Goal: Check status: Check status

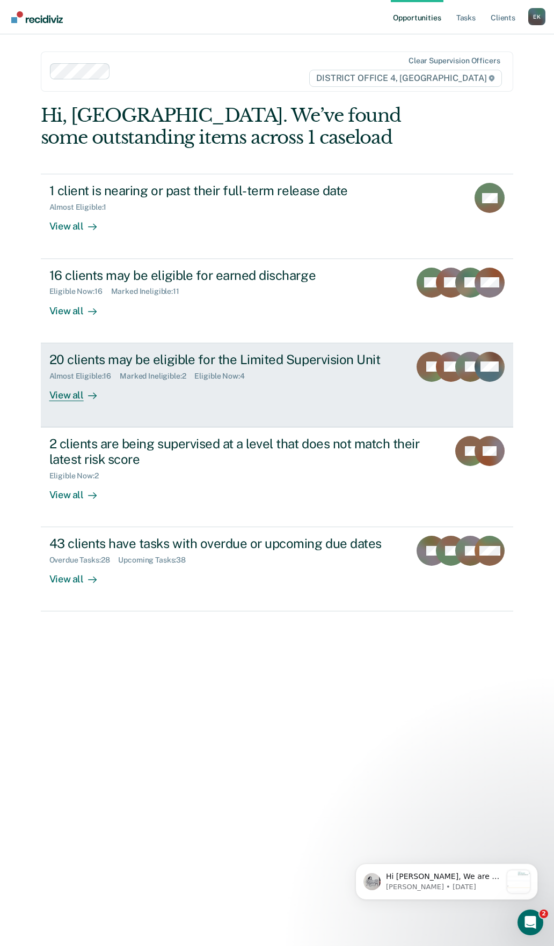
click at [275, 380] on div "Almost Eligible : 16 Marked Ineligible : 2 Eligible Now : 4" at bounding box center [225, 373] width 352 height 13
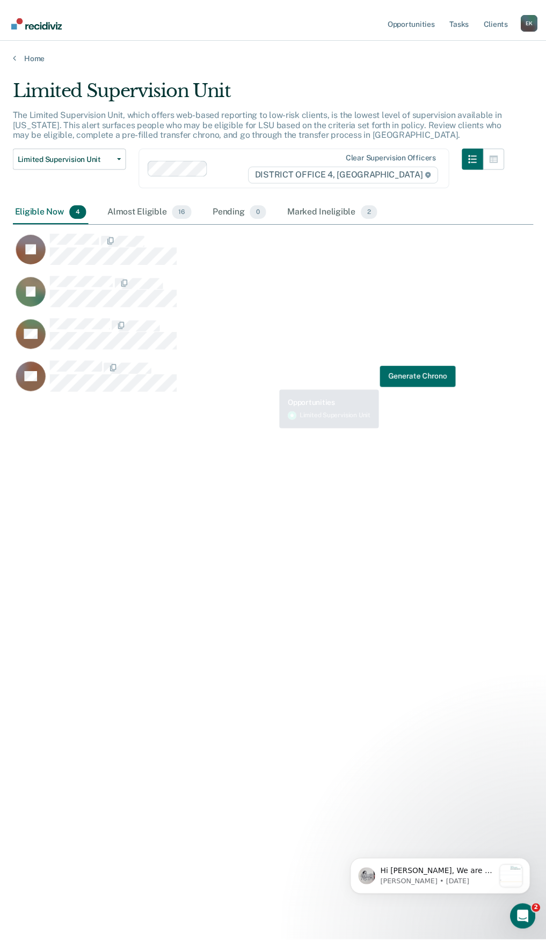
scroll to position [784, 520]
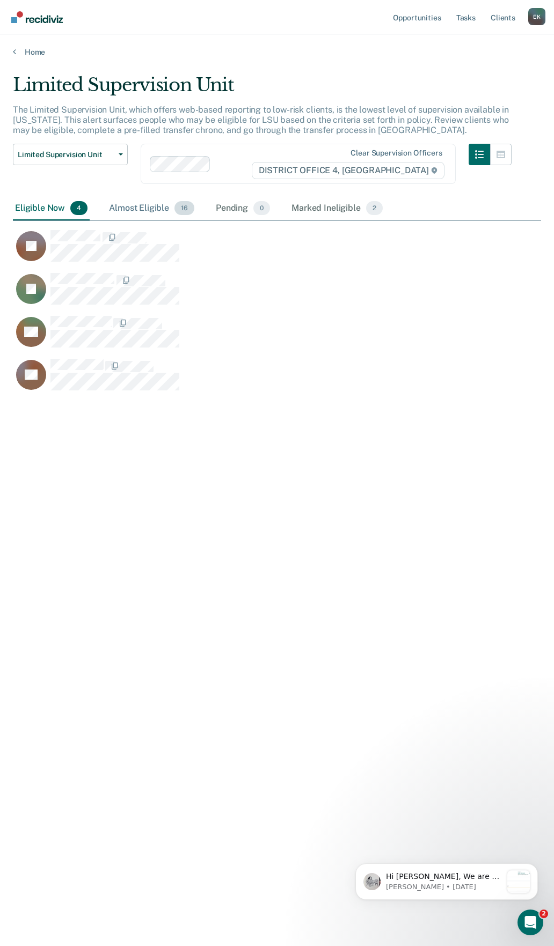
click at [130, 214] on div "Almost Eligible 16" at bounding box center [152, 209] width 90 height 24
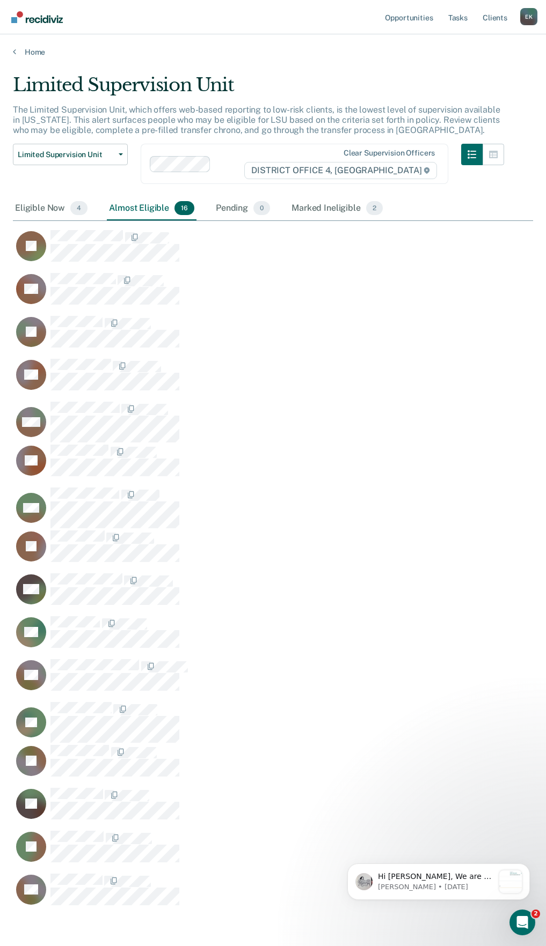
scroll to position [47, 0]
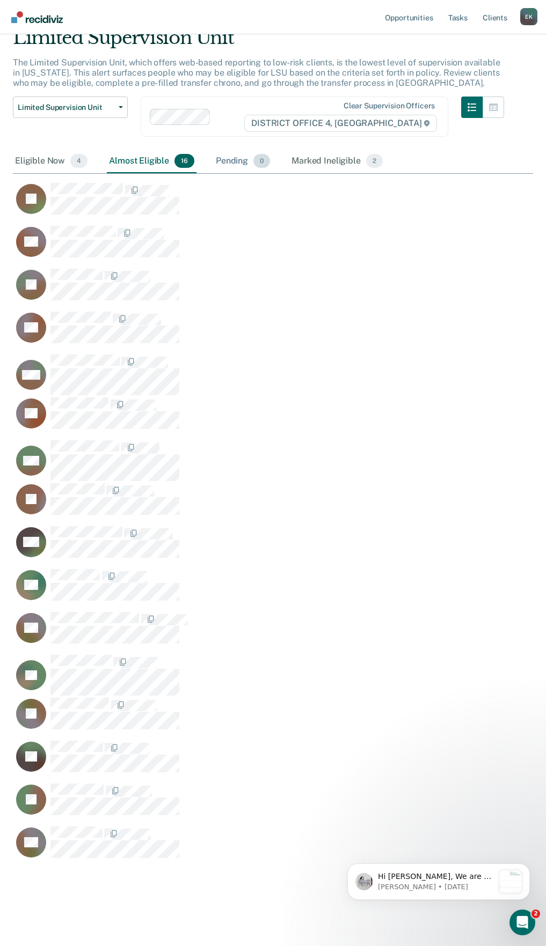
click at [253, 156] on div "Pending 0" at bounding box center [242, 162] width 58 height 24
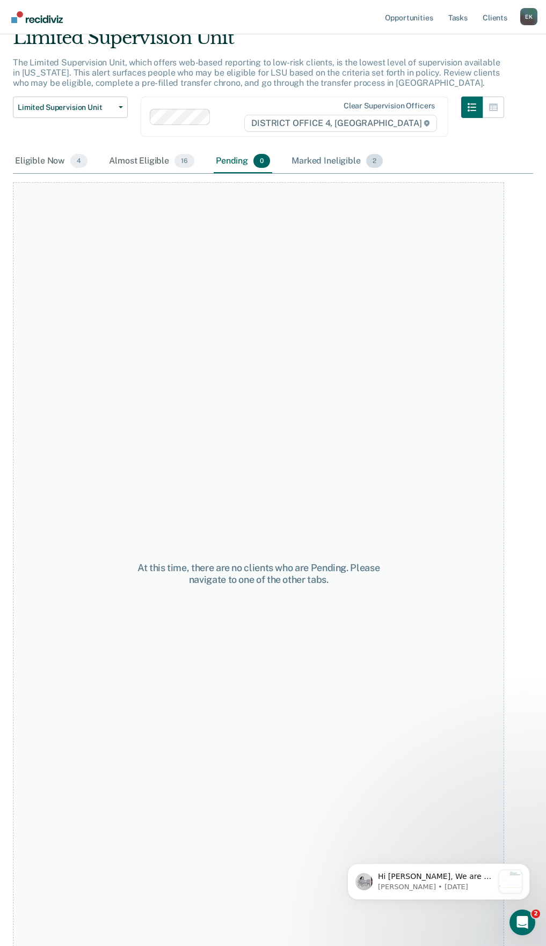
click at [337, 162] on div "Marked Ineligible 2" at bounding box center [336, 162] width 95 height 24
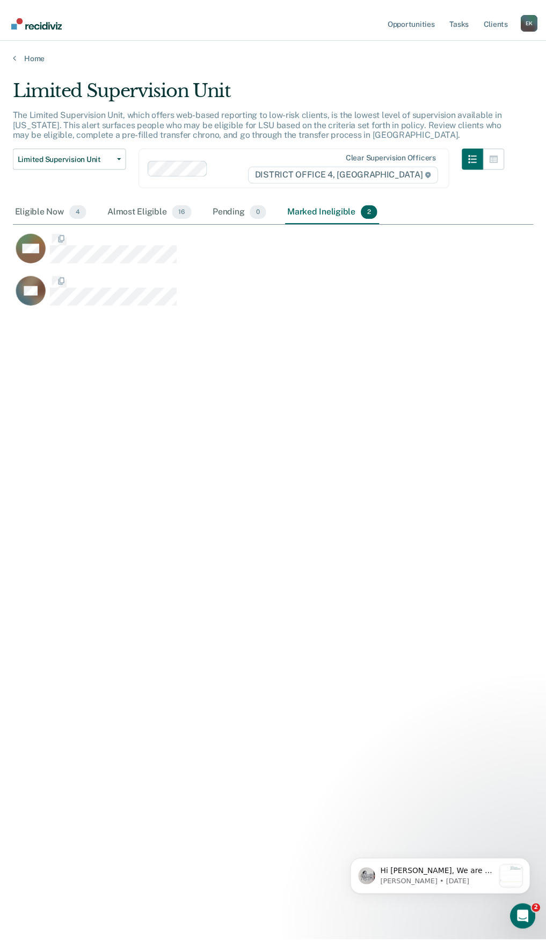
scroll to position [784, 520]
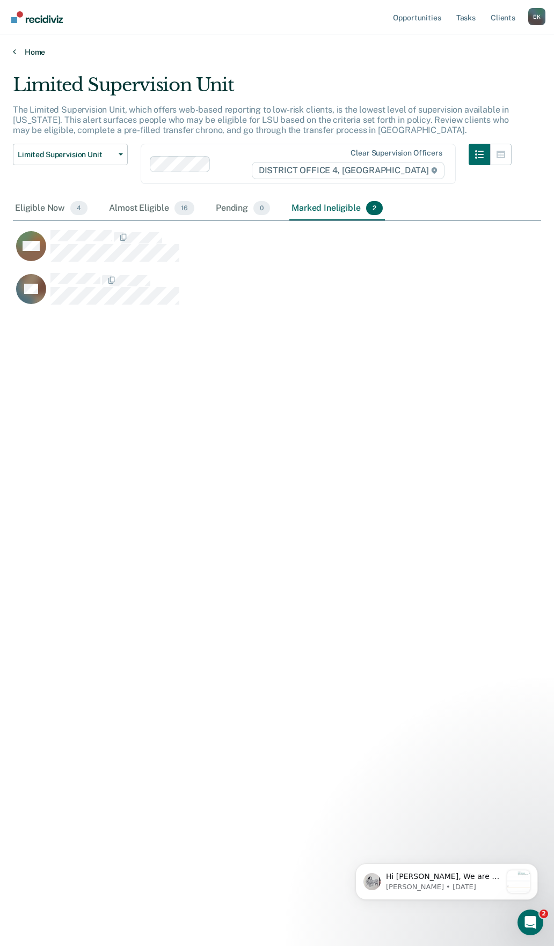
click at [18, 49] on link "Home" at bounding box center [277, 52] width 528 height 10
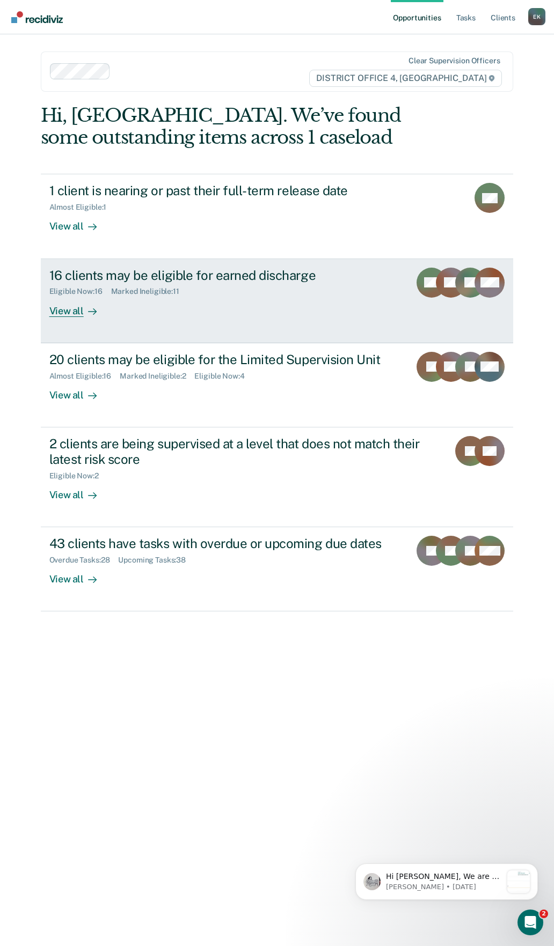
click at [169, 323] on link "16 clients may be eligible for earned discharge Eligible Now : 16 Marked Inelig…" at bounding box center [277, 301] width 473 height 84
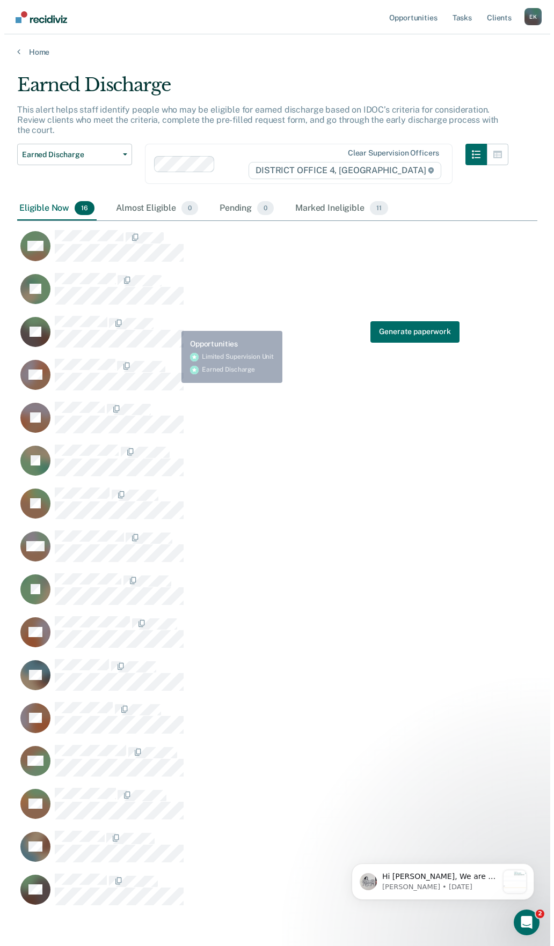
scroll to position [821, 512]
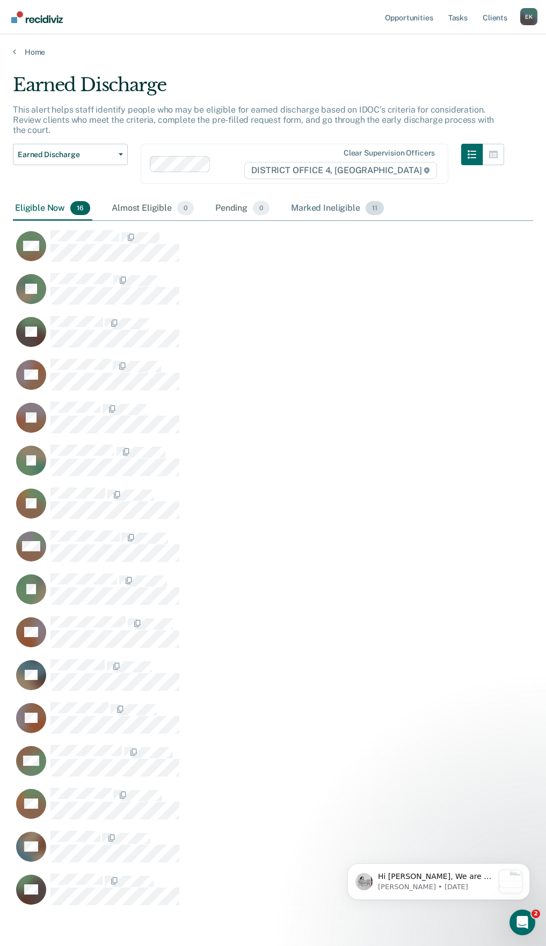
click at [343, 200] on div "Marked Ineligible 11" at bounding box center [337, 209] width 97 height 24
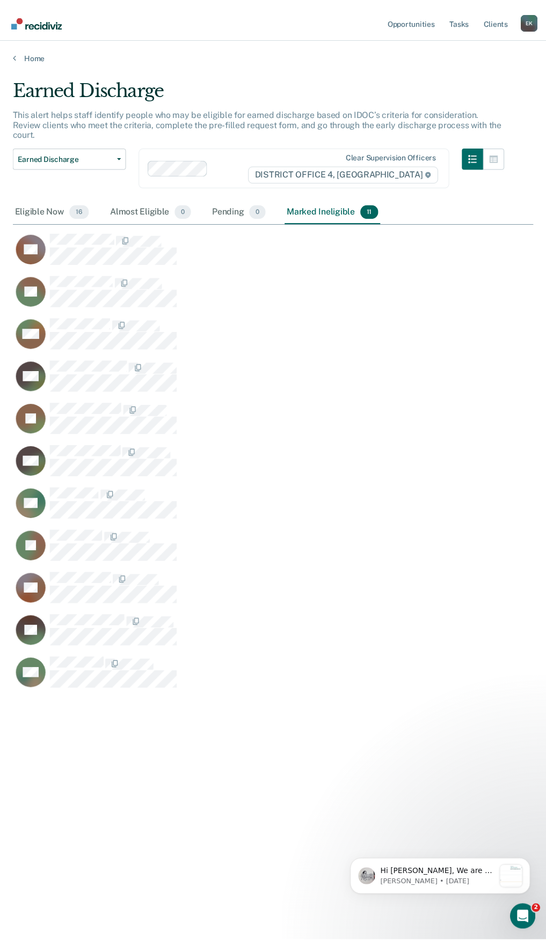
scroll to position [9, 9]
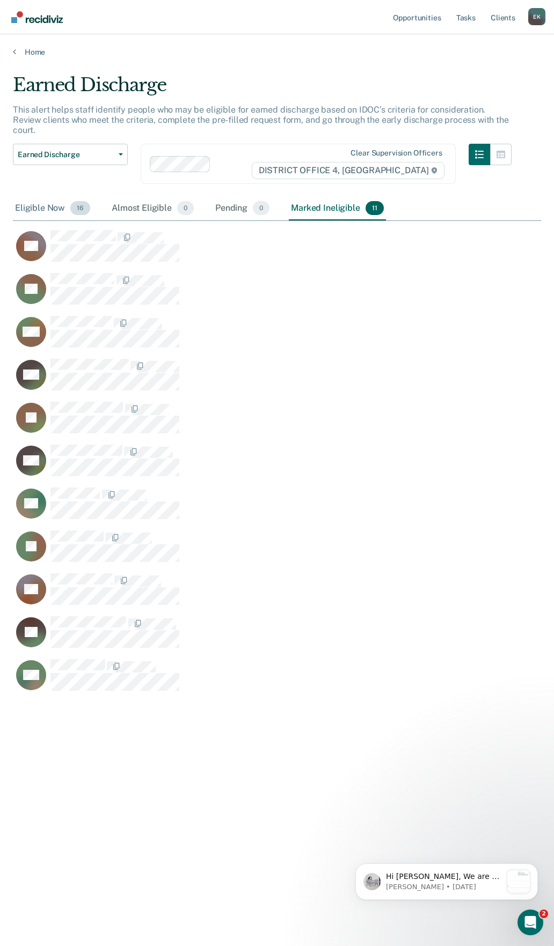
click at [63, 197] on div "Eligible Now 16" at bounding box center [52, 209] width 79 height 24
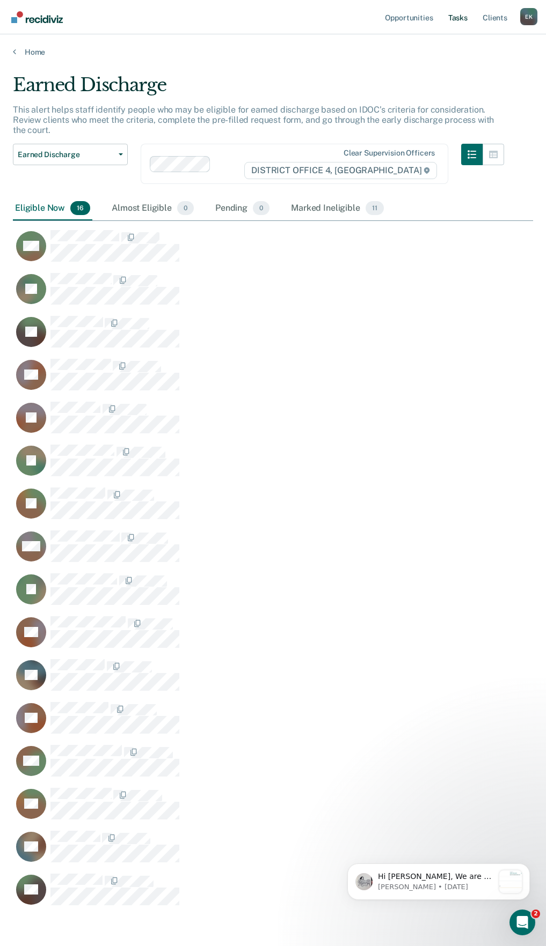
click at [458, 21] on link "Tasks" at bounding box center [458, 17] width 24 height 34
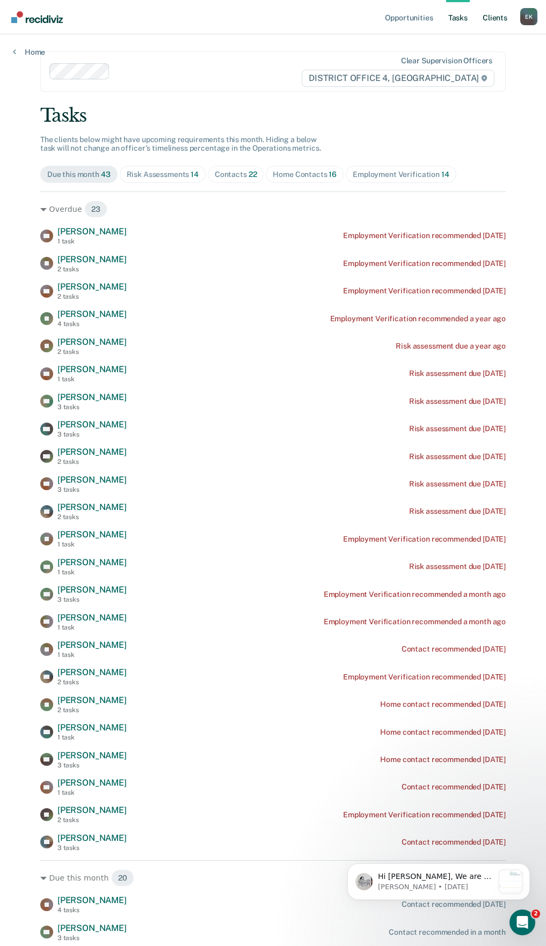
click at [497, 17] on link "Client s" at bounding box center [494, 17] width 29 height 34
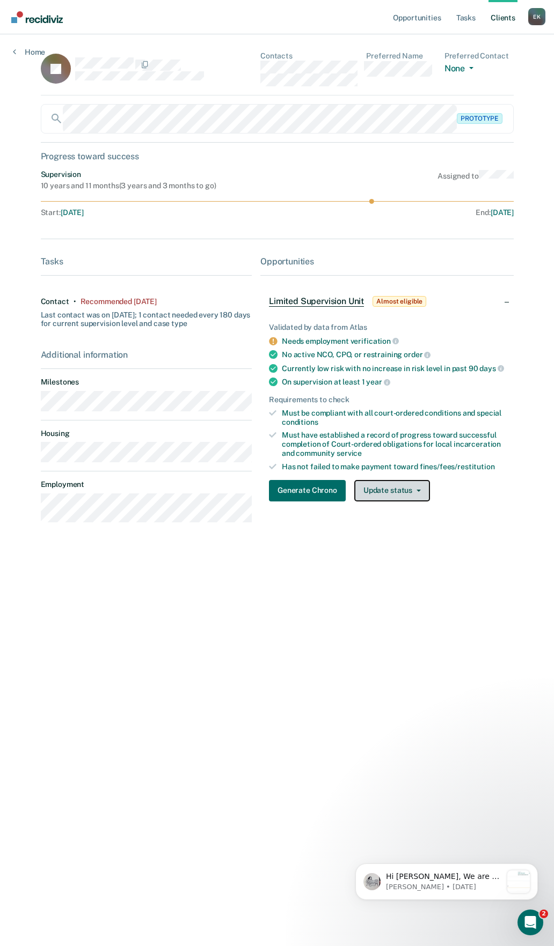
click at [411, 493] on button "Update status" at bounding box center [392, 490] width 76 height 21
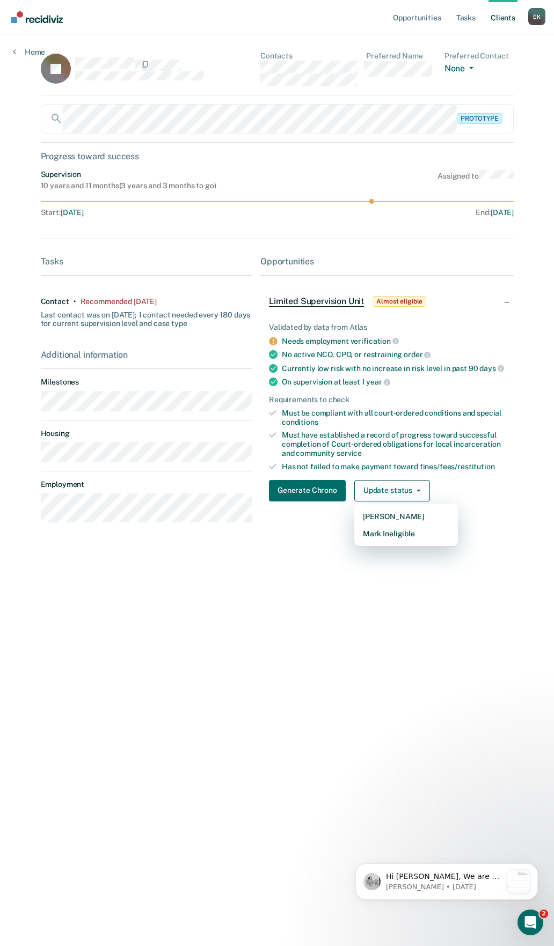
click at [494, 544] on div "JB Contacts Preferred Name Preferred Contact None Call Text Email None Prototyp…" at bounding box center [277, 297] width 473 height 492
